Goal: Information Seeking & Learning: Learn about a topic

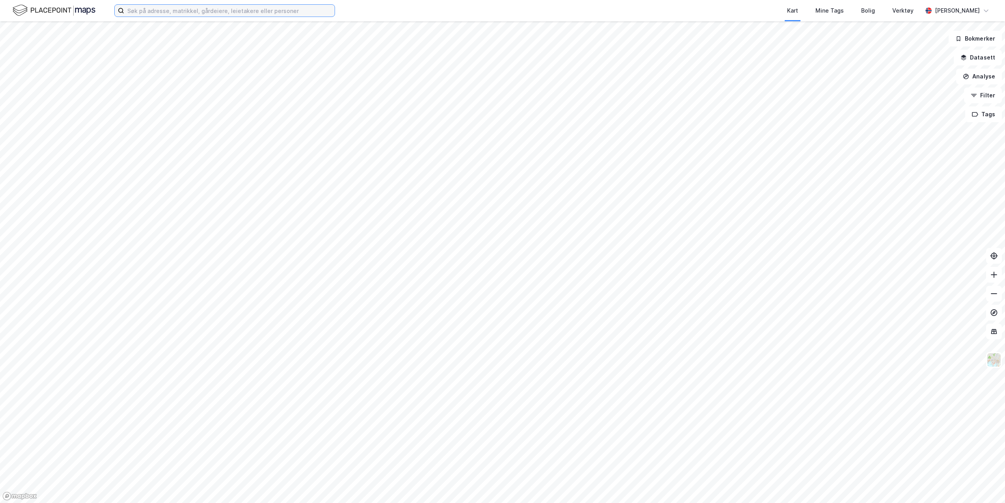
click at [276, 10] on input at bounding box center [229, 11] width 210 height 12
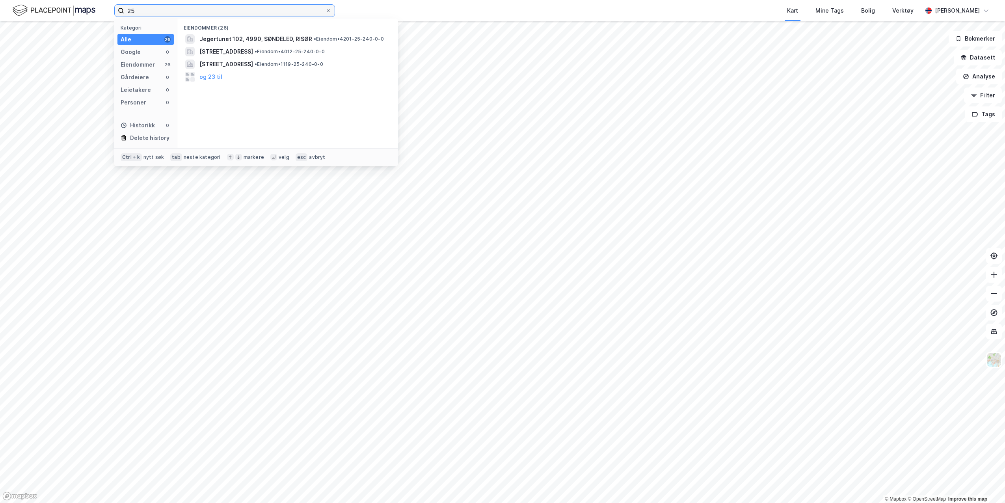
type input "2"
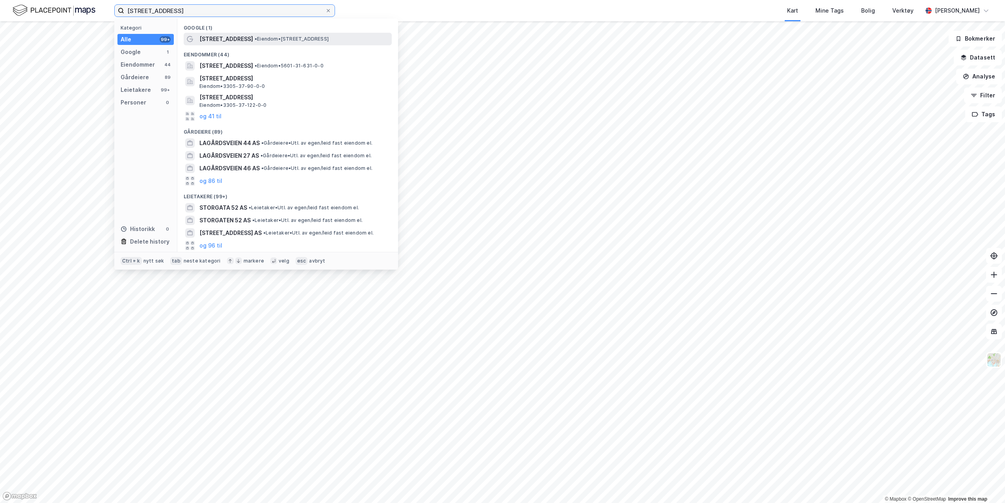
type input "[STREET_ADDRESS]"
click at [329, 42] on span "• Eiendom • [STREET_ADDRESS]" at bounding box center [292, 39] width 74 height 6
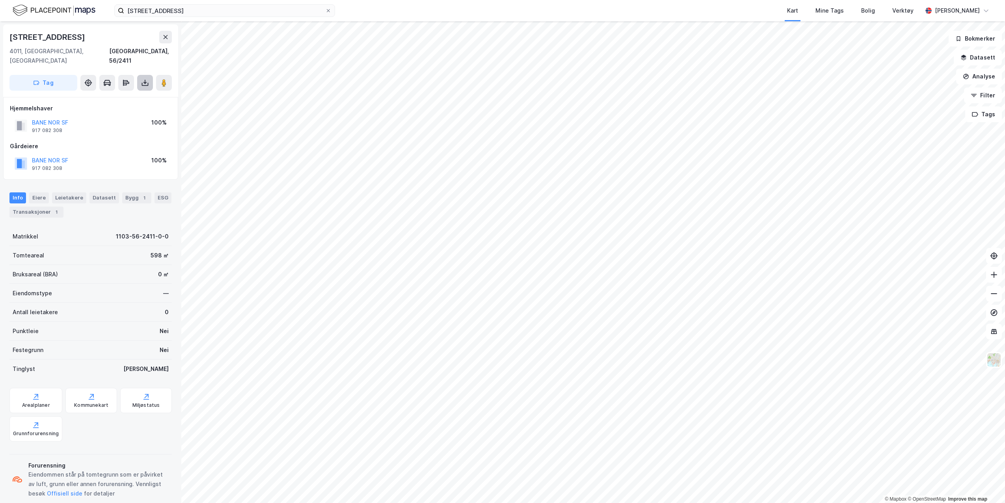
click at [142, 83] on icon at bounding box center [145, 84] width 7 height 3
click at [133, 92] on div "Last ned grunnbok" at bounding box center [111, 98] width 84 height 13
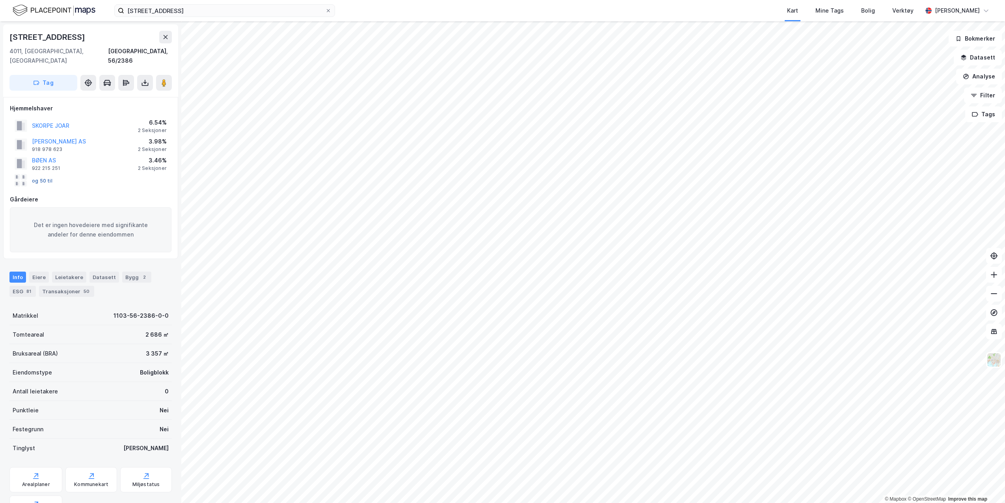
click at [0, 0] on button "og 50 til" at bounding box center [0, 0] width 0 height 0
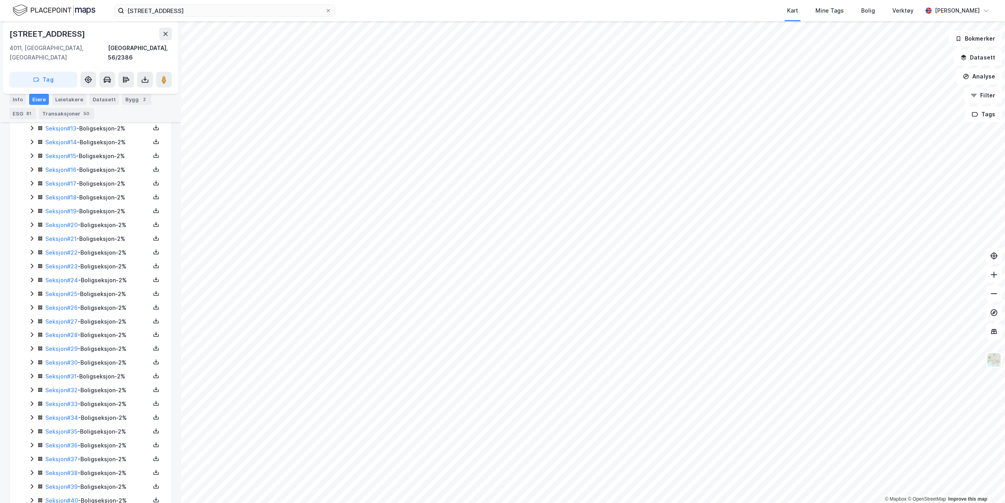
scroll to position [463, 0]
